Goal: Obtain resource: Obtain resource

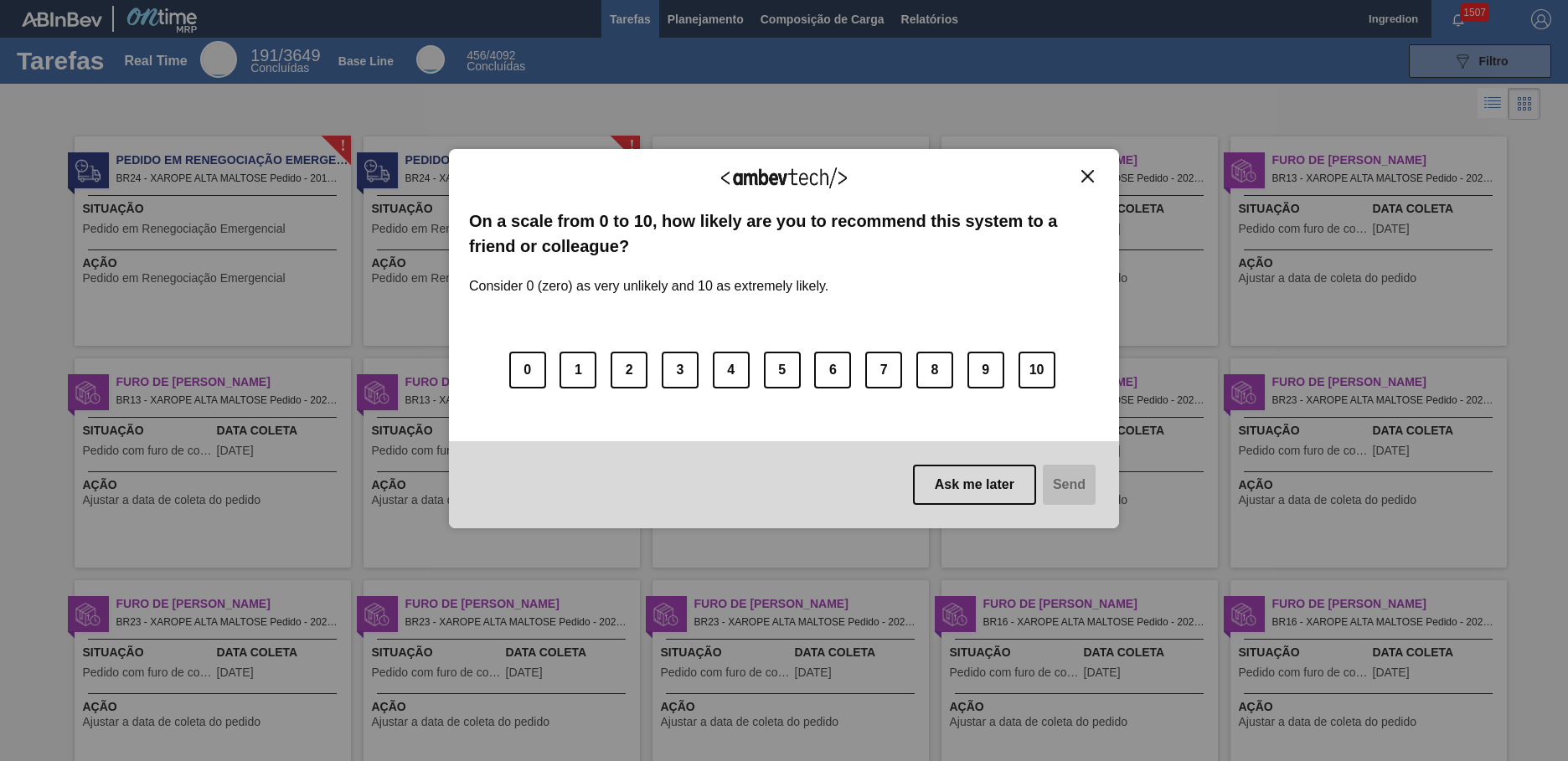
click at [1087, 176] on img "Close" at bounding box center [1087, 176] width 13 height 13
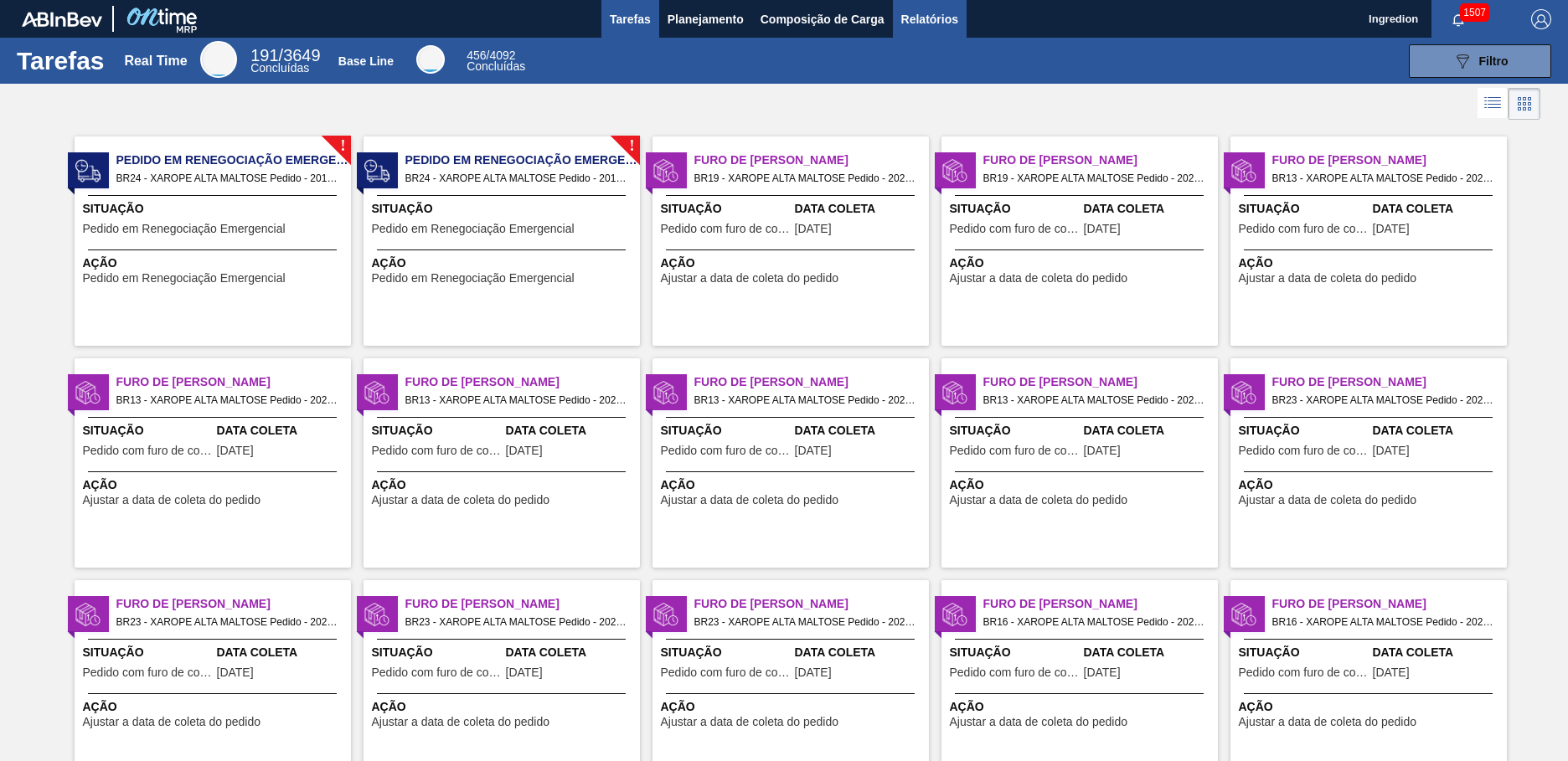
click at [928, 19] on span "Relatórios" at bounding box center [930, 19] width 57 height 20
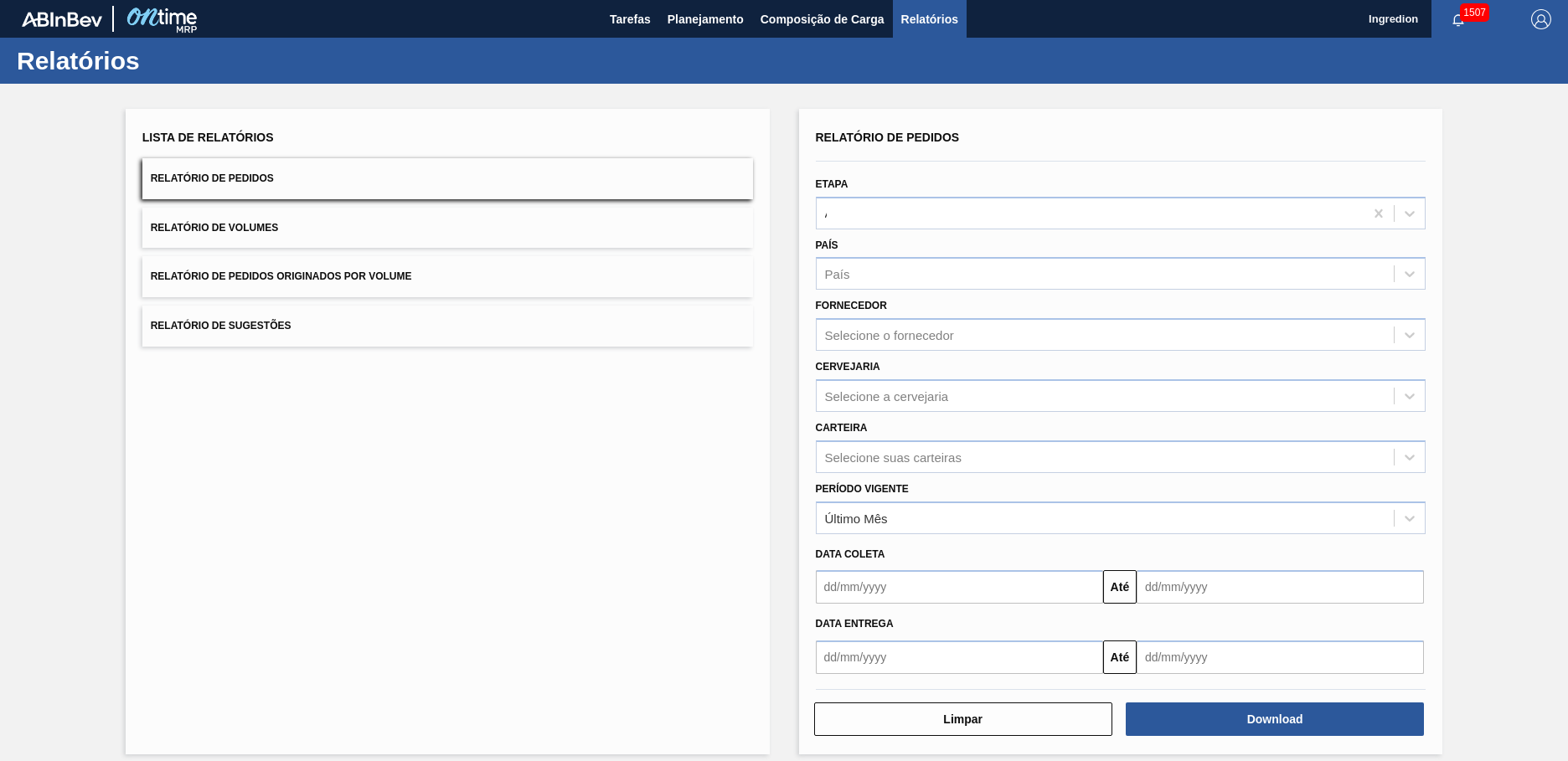
type input "Aguardando Faturamento"
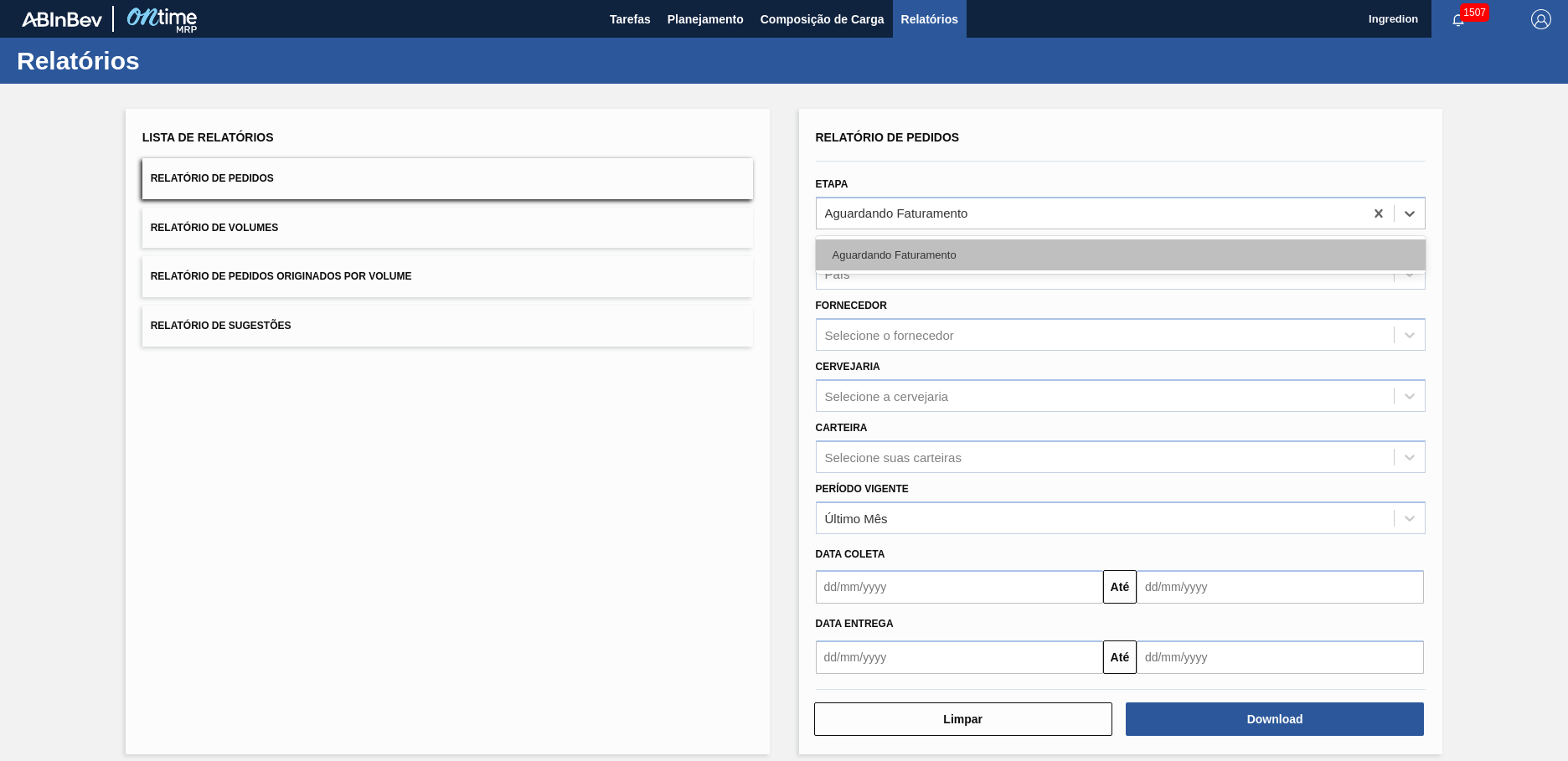
click at [1118, 255] on div "Aguardando Faturamento" at bounding box center [1120, 255] width 610 height 31
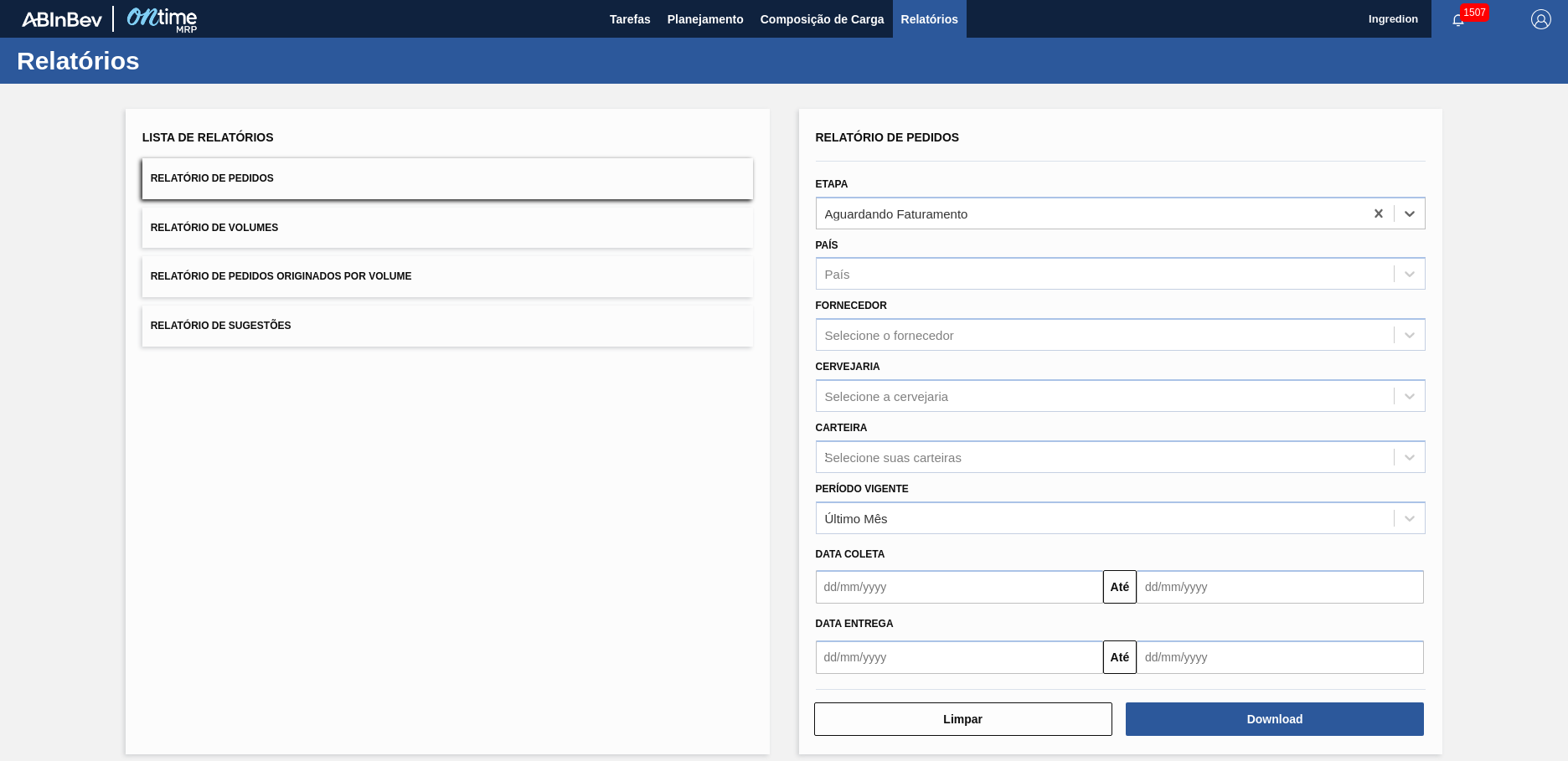
type input "Xarope"
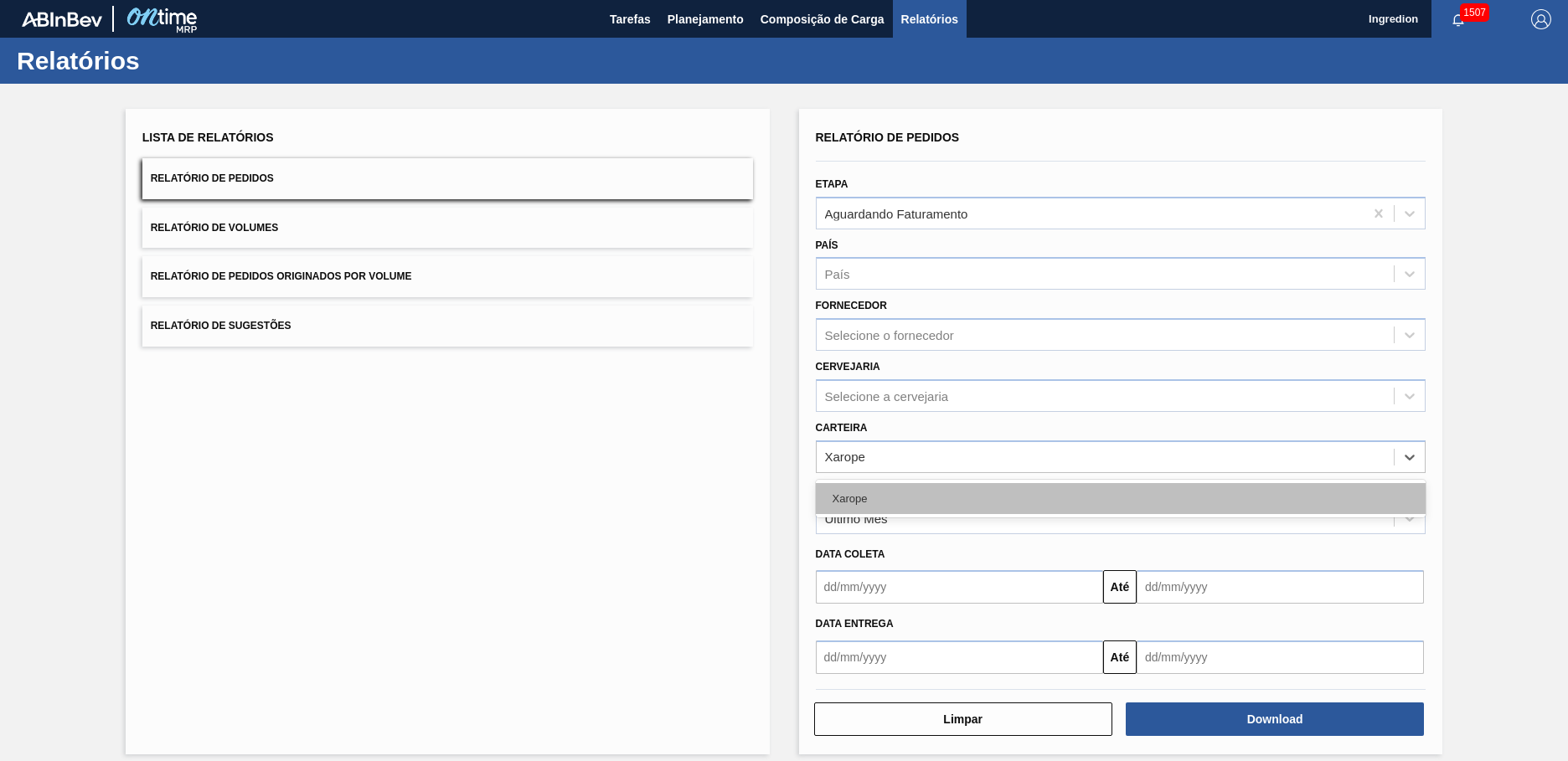
click at [1118, 498] on div "Xarope" at bounding box center [1120, 498] width 610 height 31
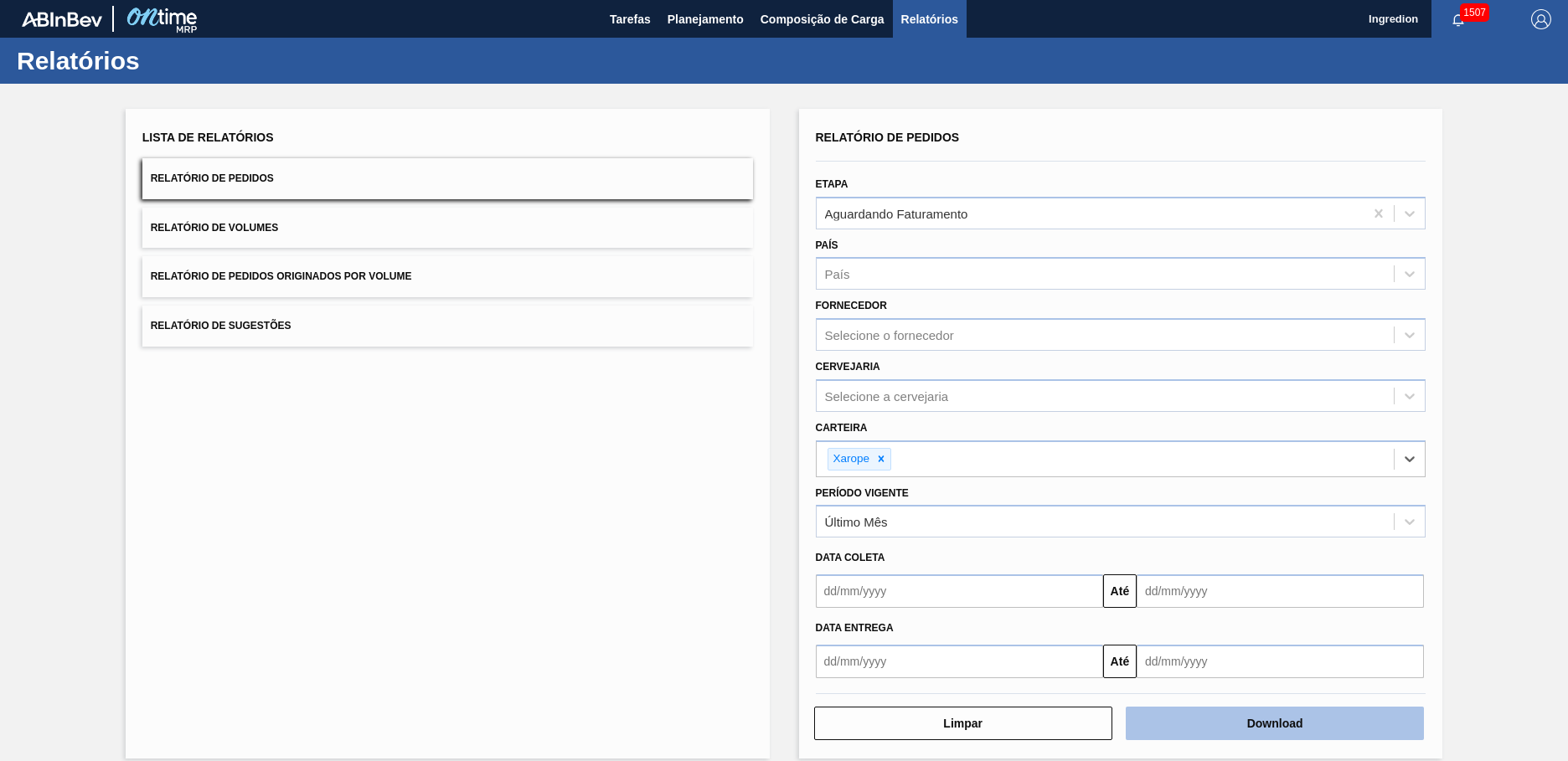
click at [1272, 723] on button "Download" at bounding box center [1275, 723] width 298 height 33
